Goal: Find specific page/section: Find specific page/section

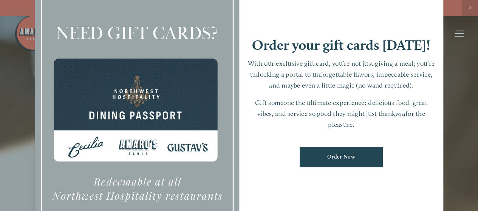
click at [461, 30] on div at bounding box center [239, 105] width 478 height 211
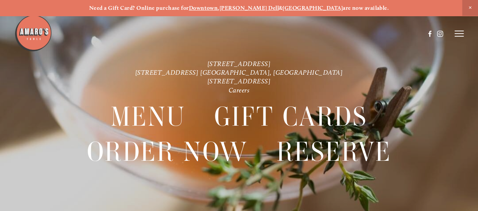
click at [461, 30] on header "Menu Order Now Visit Gallery 0" at bounding box center [238, 34] width 449 height 68
click at [459, 34] on line at bounding box center [459, 34] width 9 height 0
click at [458, 34] on icon at bounding box center [458, 33] width 7 height 7
click at [458, 31] on line at bounding box center [459, 31] width 9 height 0
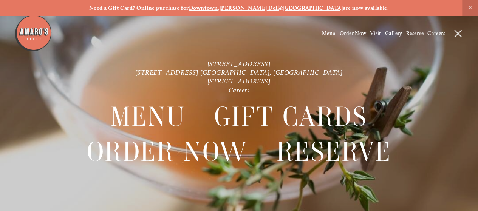
click at [331, 32] on span "Menu" at bounding box center [329, 33] width 14 height 6
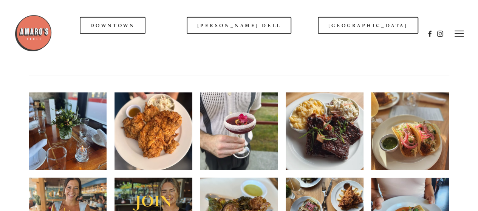
scroll to position [915, 0]
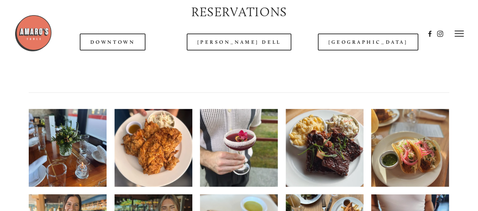
click at [121, 61] on header "Menu Order Now Visit Gallery 0" at bounding box center [238, 34] width 449 height 68
click at [222, 56] on header "Menu Order Now Visit Gallery 0" at bounding box center [238, 34] width 449 height 68
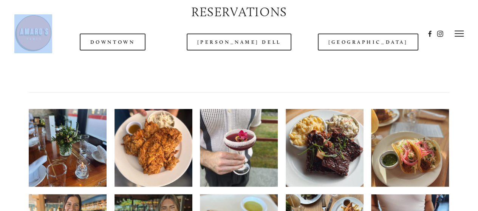
click at [222, 56] on header "Menu Order Now Visit Gallery 0" at bounding box center [238, 34] width 449 height 68
click at [222, 59] on header "Menu Order Now Visit Gallery 0" at bounding box center [238, 34] width 449 height 68
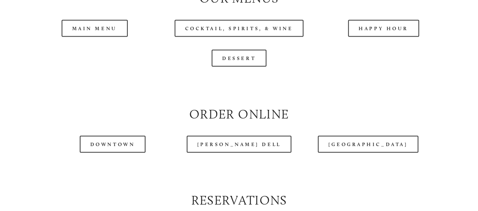
scroll to position [729, 0]
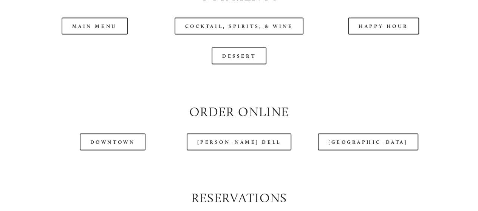
click at [238, 151] on link "[PERSON_NAME] Dell" at bounding box center [239, 142] width 105 height 17
